Goal: Task Accomplishment & Management: Complete application form

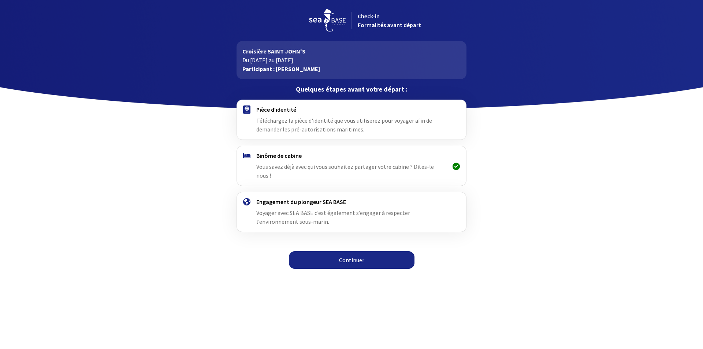
click at [356, 251] on link "Continuer" at bounding box center [352, 260] width 126 height 18
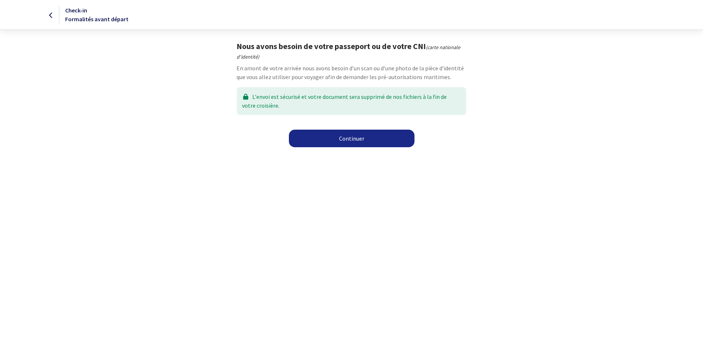
click at [352, 137] on link "Continuer" at bounding box center [352, 139] width 126 height 18
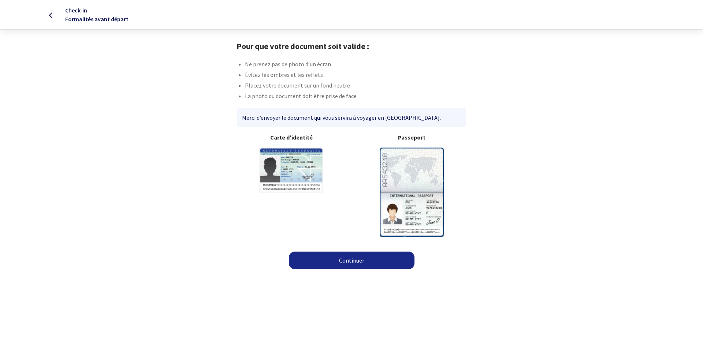
click at [404, 162] on img at bounding box center [412, 191] width 64 height 89
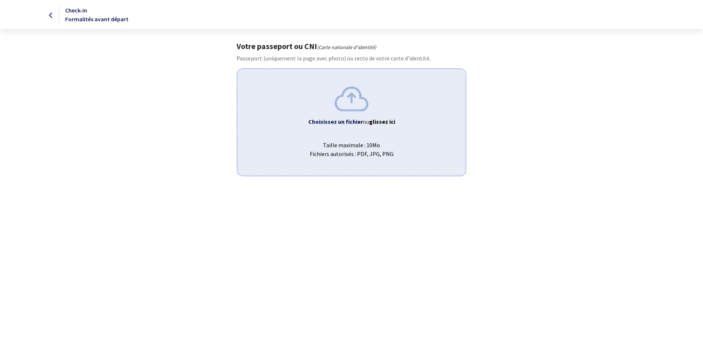
click at [337, 122] on b "Choisissez un fichier" at bounding box center [335, 121] width 55 height 7
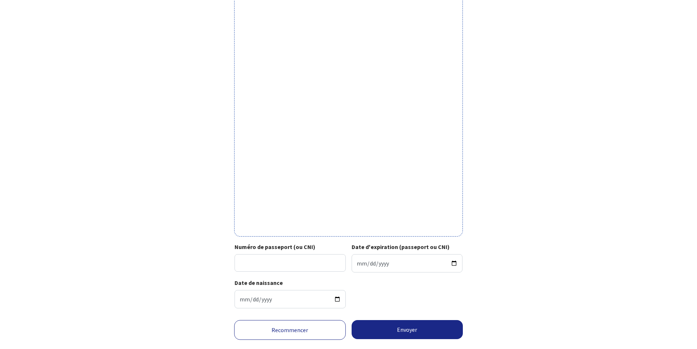
scroll to position [145, 0]
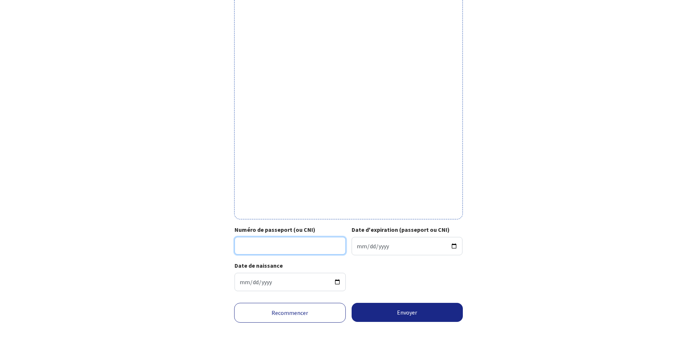
click at [254, 244] on input "Numéro de passeport (ou CNI)" at bounding box center [290, 246] width 111 height 18
type input "25EH33863"
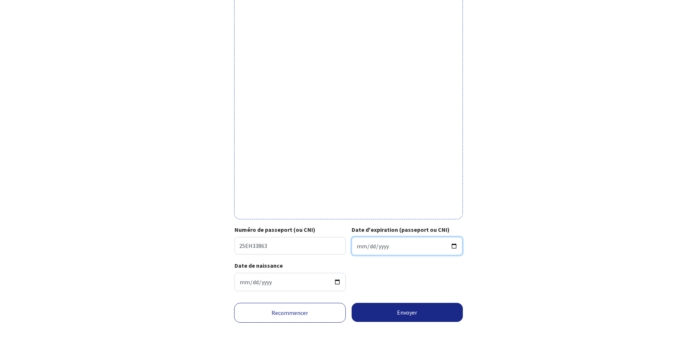
click at [378, 245] on input "Date d'expiration (passeport ou CNI)" at bounding box center [407, 246] width 111 height 18
click at [389, 244] on input "Date d'expiration (passeport ou CNI)" at bounding box center [407, 246] width 111 height 18
click at [358, 245] on input "Date d'expiration (passeport ou CNI)" at bounding box center [407, 246] width 111 height 18
type input "2035-07-20"
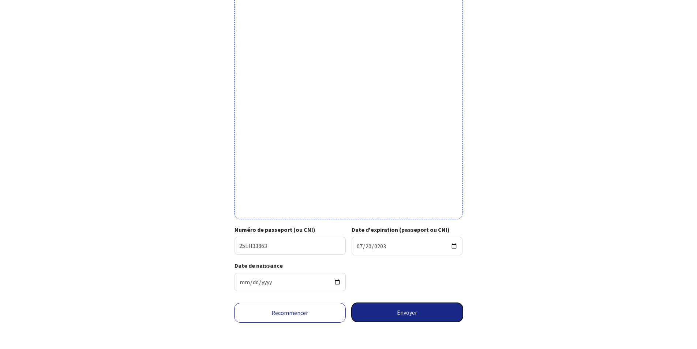
click at [407, 311] on button "Envoyer" at bounding box center [408, 312] width 112 height 19
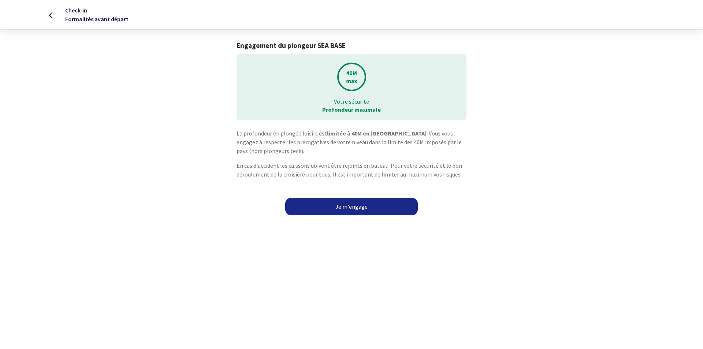
click at [354, 207] on link "Je m'engage" at bounding box center [351, 207] width 132 height 18
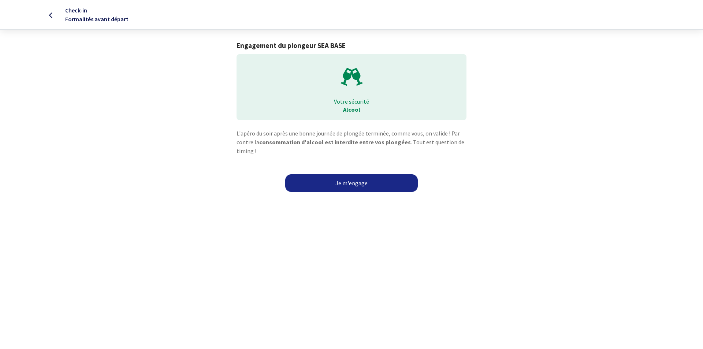
click at [352, 182] on link "Je m'engage" at bounding box center [351, 183] width 132 height 18
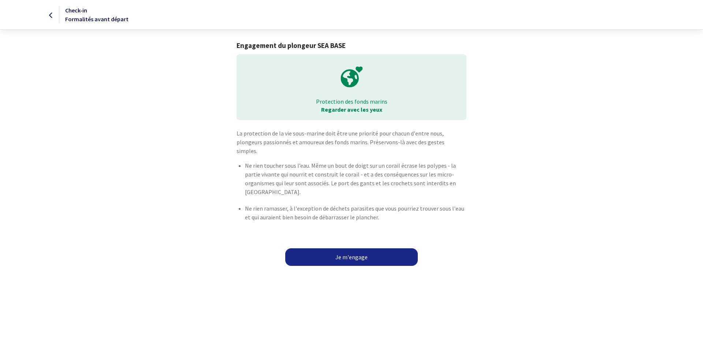
click at [352, 248] on link "Je m'engage" at bounding box center [351, 257] width 132 height 18
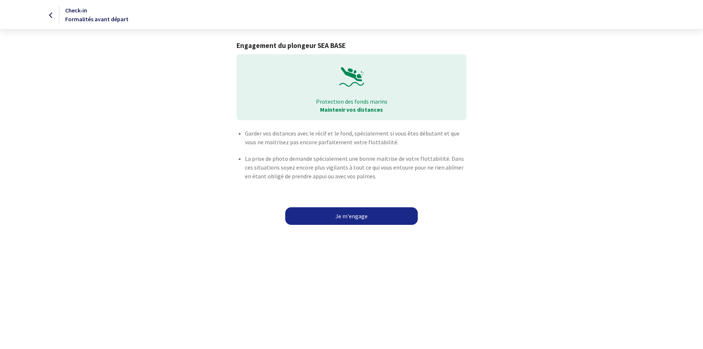
click at [355, 214] on link "Je m'engage" at bounding box center [351, 216] width 132 height 18
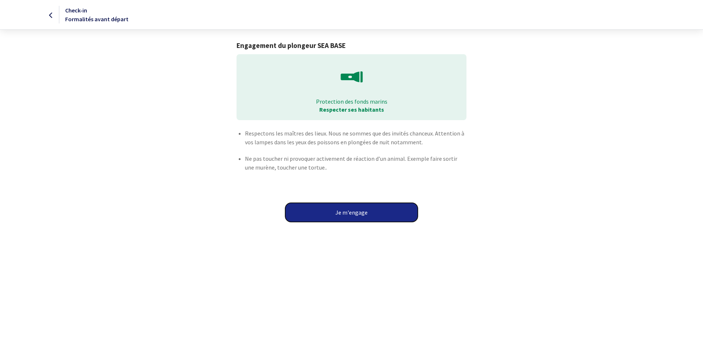
click at [351, 212] on button "Je m'engage" at bounding box center [351, 212] width 132 height 19
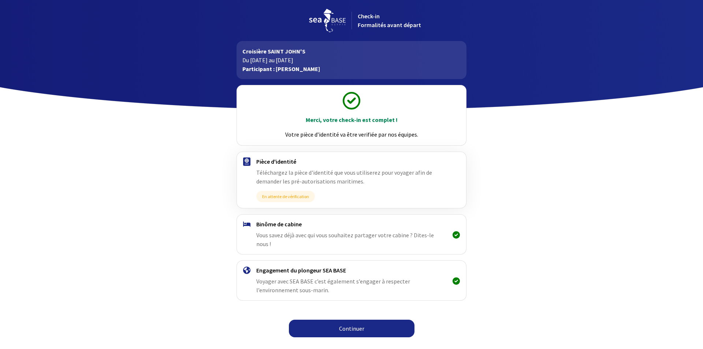
click at [274, 221] on h4 "Binôme de cabine" at bounding box center [351, 223] width 190 height 7
click at [279, 236] on span "Vous savez déjà avec qui vous souhaitez partager votre cabine ? Dites-le nous !" at bounding box center [345, 239] width 178 height 16
click at [457, 235] on icon at bounding box center [455, 235] width 7 height 0
click at [351, 320] on link "Continuer" at bounding box center [352, 329] width 126 height 18
click at [345, 320] on link "Continuer" at bounding box center [352, 329] width 126 height 18
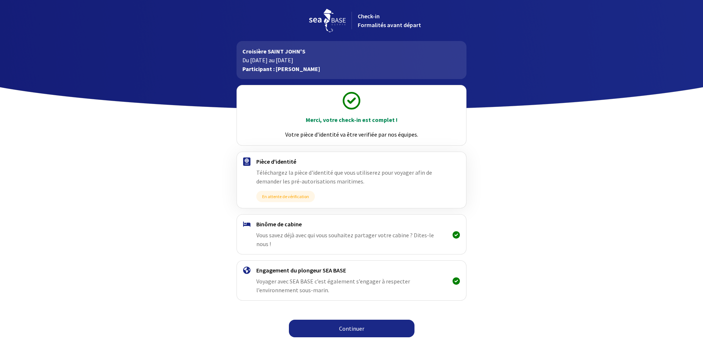
click at [376, 321] on link "Continuer" at bounding box center [352, 329] width 126 height 18
